Goal: Information Seeking & Learning: Learn about a topic

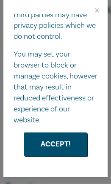
click at [47, 143] on button "Accept!" at bounding box center [55, 145] width 63 height 24
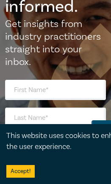
scroll to position [1224, 0]
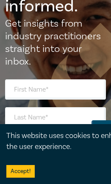
click at [20, 172] on button "Accept!" at bounding box center [20, 171] width 28 height 13
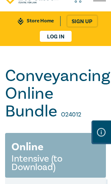
scroll to position [0, 0]
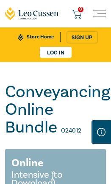
click at [103, 12] on span "Toggle navigation" at bounding box center [99, 14] width 13 height 13
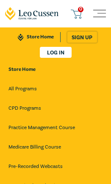
click at [23, 111] on link "CPD Programs" at bounding box center [55, 108] width 94 height 15
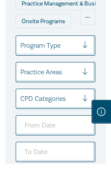
scroll to position [186, 0]
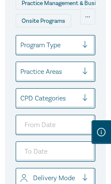
click at [83, 73] on div at bounding box center [88, 72] width 13 height 8
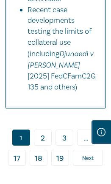
scroll to position [13044, 0]
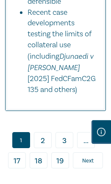
click at [41, 132] on link "2" at bounding box center [43, 140] width 18 height 16
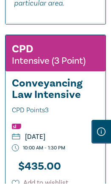
scroll to position [10683, 0]
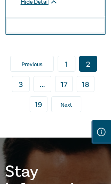
click at [20, 76] on link "3" at bounding box center [21, 84] width 18 height 16
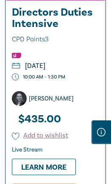
scroll to position [9406, 0]
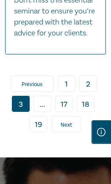
click at [73, 116] on link "› Next" at bounding box center [66, 124] width 30 height 16
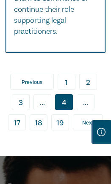
scroll to position [12369, 0]
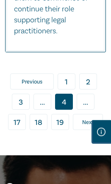
click at [85, 119] on span "Next" at bounding box center [87, 123] width 11 height 8
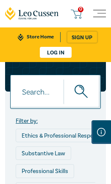
click at [99, 15] on span "Toggle navigation" at bounding box center [99, 14] width 13 height 13
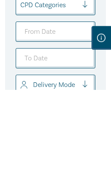
scroll to position [337, 0]
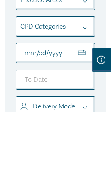
click at [69, 115] on input "From Date" at bounding box center [55, 125] width 79 height 20
click at [80, 115] on input "From Date" at bounding box center [55, 125] width 79 height 20
click at [49, 115] on input "From Date" at bounding box center [55, 125] width 79 height 20
click at [55, 115] on input "From Date" at bounding box center [55, 125] width 79 height 20
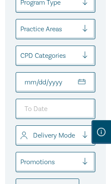
click at [87, 85] on input "From Date" at bounding box center [55, 82] width 79 height 20
type input "[DATE]"
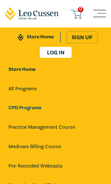
type input "[DATE]"
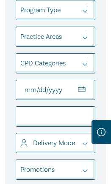
scroll to position [373, 0]
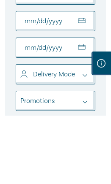
click at [82, 107] on input "To Date" at bounding box center [55, 117] width 79 height 20
click at [26, 107] on input "To Date" at bounding box center [55, 117] width 79 height 20
click at [57, 107] on input "To Date" at bounding box center [55, 117] width 79 height 20
click at [81, 107] on input "To Date" at bounding box center [55, 117] width 79 height 20
click at [84, 107] on input "To Date" at bounding box center [55, 117] width 79 height 20
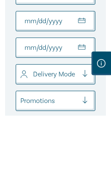
click at [58, 107] on input "To Date" at bounding box center [55, 117] width 79 height 20
click at [42, 107] on input "To Date" at bounding box center [55, 117] width 79 height 20
click at [24, 107] on input "To Date" at bounding box center [55, 117] width 79 height 20
click at [22, 107] on input "To Date" at bounding box center [55, 117] width 79 height 20
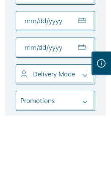
click at [56, 107] on input "To Date" at bounding box center [55, 117] width 79 height 20
click at [76, 107] on input "To Date" at bounding box center [55, 117] width 79 height 20
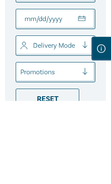
scroll to position [395, 0]
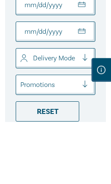
click at [77, 84] on input "To Date" at bounding box center [55, 94] width 79 height 20
click at [84, 84] on input "To Date" at bounding box center [55, 94] width 79 height 20
click at [86, 84] on input "To Date" at bounding box center [55, 94] width 79 height 20
click at [66, 84] on input "To Date" at bounding box center [55, 94] width 79 height 20
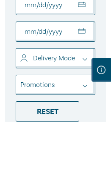
click at [62, 84] on input "To Date" at bounding box center [55, 94] width 79 height 20
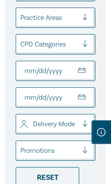
scroll to position [387, 0]
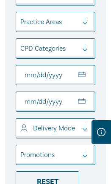
click at [78, 110] on input "To Date" at bounding box center [55, 102] width 79 height 20
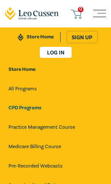
type input "[DATE]"
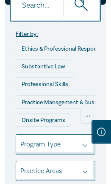
scroll to position [238, 0]
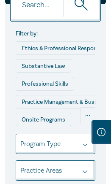
click at [94, 117] on div "..." at bounding box center [87, 115] width 15 height 16
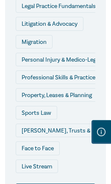
scroll to position [745, 0]
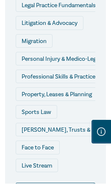
click at [75, 93] on div "Property, Leases & Planning" at bounding box center [57, 95] width 82 height 14
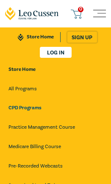
click at [29, 112] on link "CPD Programs" at bounding box center [55, 108] width 94 height 15
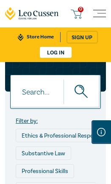
click at [101, 17] on span "Toggle navigation" at bounding box center [99, 14] width 13 height 13
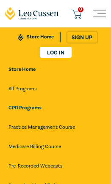
click at [21, 93] on link "All Programs" at bounding box center [55, 89] width 94 height 15
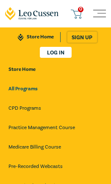
click at [19, 74] on link "Store Home" at bounding box center [53, 69] width 96 height 15
click at [20, 70] on link "Store Home" at bounding box center [53, 69] width 96 height 15
click at [23, 69] on link "Store Home" at bounding box center [53, 69] width 96 height 15
click at [25, 75] on link "Store Home" at bounding box center [53, 69] width 96 height 15
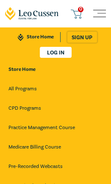
scroll to position [0, 0]
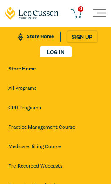
click at [48, 131] on link "Practice Management Course" at bounding box center [55, 127] width 94 height 15
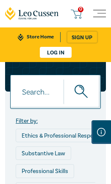
click at [104, 8] on span "Toggle navigation" at bounding box center [99, 14] width 13 height 13
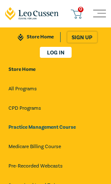
click at [101, 19] on span "Toggle navigation" at bounding box center [99, 14] width 13 height 13
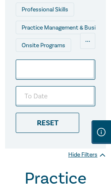
scroll to position [162, 0]
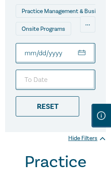
click at [86, 60] on input "From Date" at bounding box center [55, 70] width 79 height 20
click at [32, 60] on input "From Date" at bounding box center [55, 70] width 79 height 20
click at [41, 60] on input "From Date" at bounding box center [55, 70] width 79 height 20
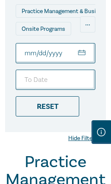
click at [56, 56] on input "From Date" at bounding box center [55, 53] width 79 height 20
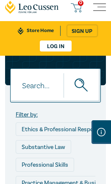
scroll to position [9, 0]
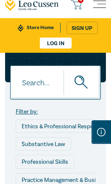
type input "[DATE]"
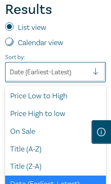
scroll to position [414, 0]
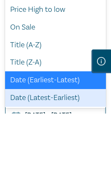
click at [35, 160] on div "Date (Latest-Earliest)" at bounding box center [55, 169] width 101 height 18
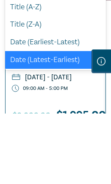
scroll to position [485, 0]
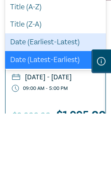
click at [63, 104] on div "Date (Earliest-Latest)" at bounding box center [55, 113] width 101 height 18
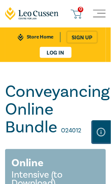
scroll to position [0, 0]
